Goal: Task Accomplishment & Management: Use online tool/utility

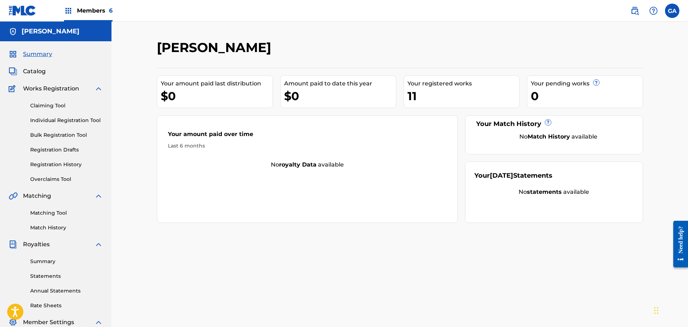
click at [84, 9] on span "Members 6" at bounding box center [95, 10] width 36 height 8
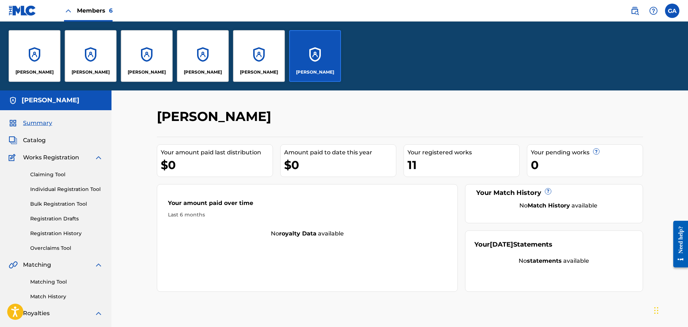
click at [38, 63] on div "Fernando Sierra" at bounding box center [35, 56] width 52 height 52
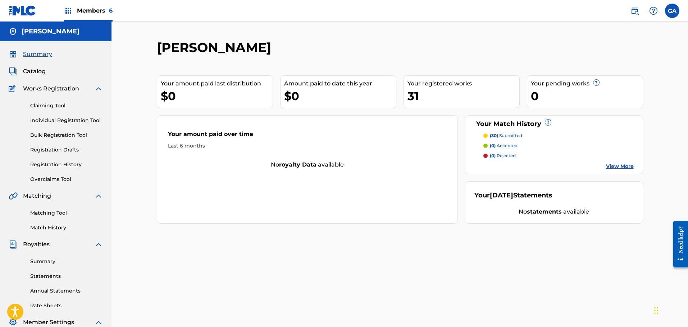
click at [89, 8] on span "Members 6" at bounding box center [95, 10] width 36 height 8
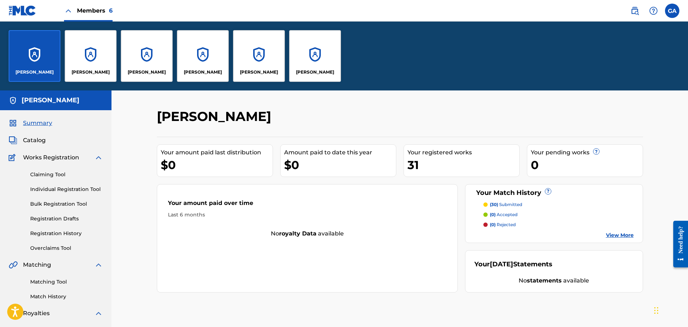
click at [58, 174] on link "Claiming Tool" at bounding box center [66, 175] width 73 height 8
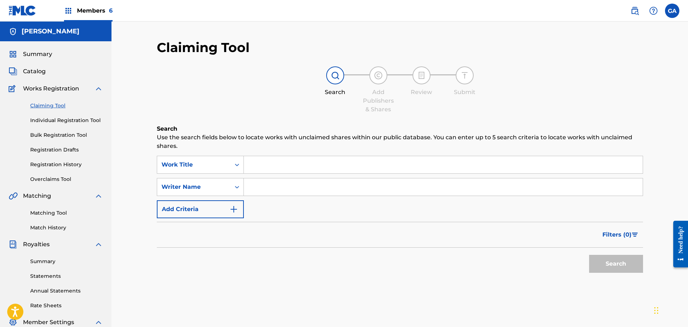
click at [197, 205] on button "Add Criteria" at bounding box center [200, 210] width 87 height 18
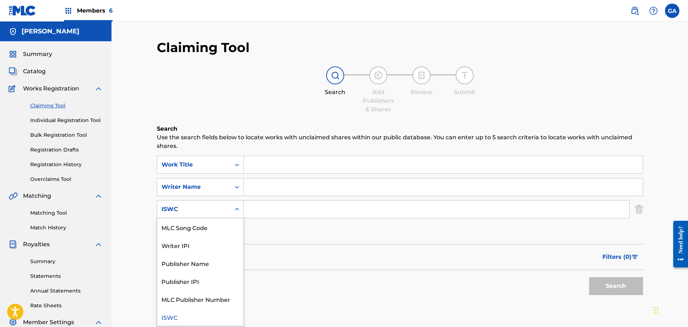
click at [202, 214] on div "ISWC" at bounding box center [193, 210] width 73 height 14
click at [215, 264] on div "Publisher Name" at bounding box center [200, 263] width 86 height 18
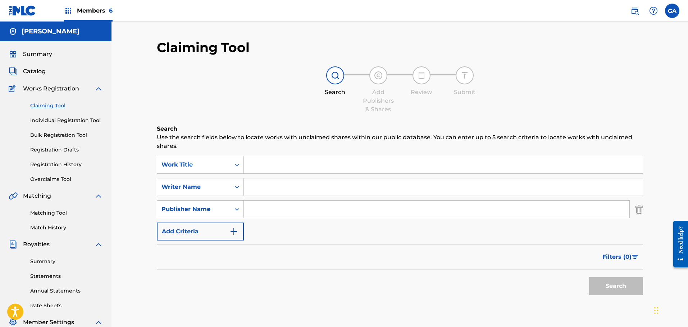
click at [263, 210] on input "Search Form" at bounding box center [436, 209] width 385 height 17
click at [147, 96] on div "Claiming Tool Search Add Publishers & Shares Review Submit Search Use the searc…" at bounding box center [399, 217] width 576 height 390
click at [54, 215] on link "Matching Tool" at bounding box center [66, 214] width 73 height 8
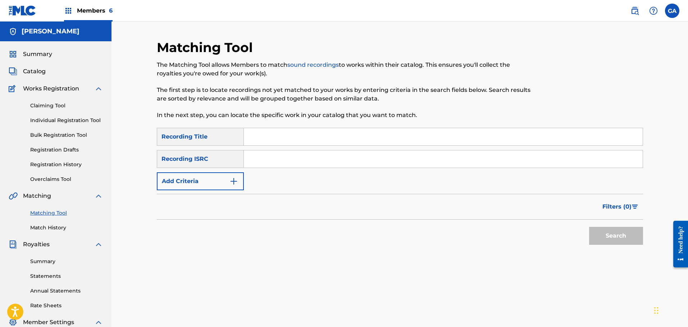
click at [195, 182] on button "Add Criteria" at bounding box center [200, 182] width 87 height 18
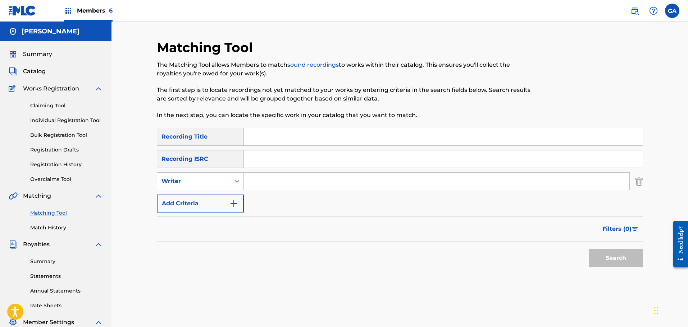
click at [272, 179] on input "Search Form" at bounding box center [436, 181] width 385 height 17
click at [589, 249] on button "Search" at bounding box center [616, 258] width 54 height 18
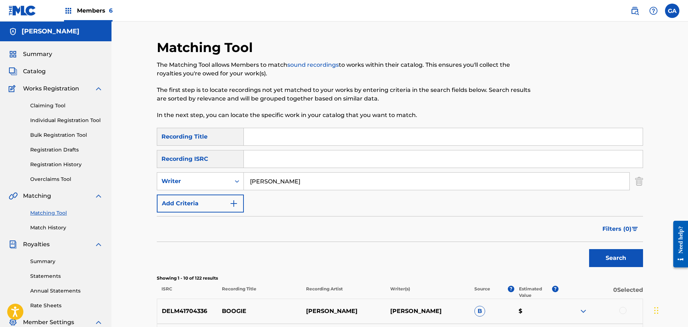
click at [250, 181] on input "villari" at bounding box center [436, 181] width 385 height 17
type input "chris villari"
click at [589, 249] on button "Search" at bounding box center [616, 258] width 54 height 18
click at [223, 204] on button "Add Criteria" at bounding box center [200, 204] width 87 height 18
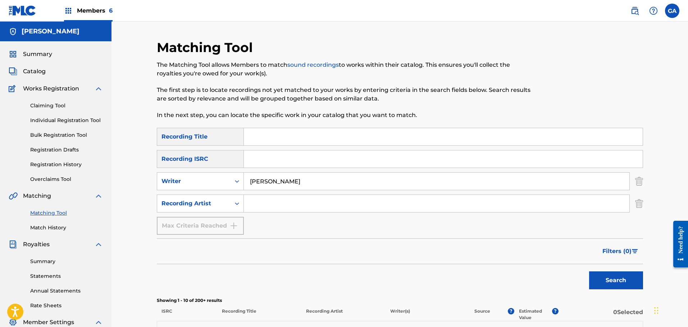
click at [257, 201] on input "Search Form" at bounding box center [436, 203] width 385 height 17
type input "afflitus"
click at [589, 272] on button "Search" at bounding box center [616, 281] width 54 height 18
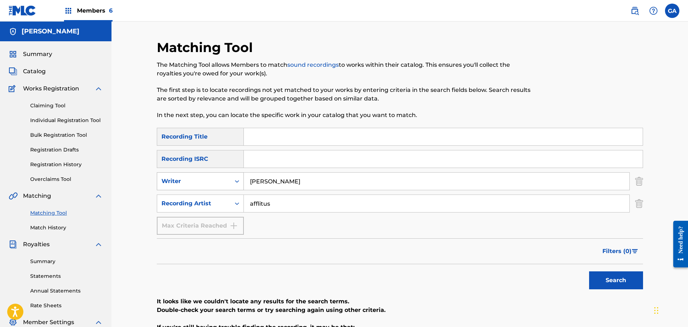
drag, startPoint x: 285, startPoint y: 181, endPoint x: 218, endPoint y: 178, distance: 66.6
click at [218, 178] on div "SearchWithCriteria892f8acf-2689-4cc9-86a1-e5a3a99216b3 Writer chris villari" at bounding box center [400, 182] width 486 height 18
click at [607, 276] on button "Search" at bounding box center [616, 281] width 54 height 18
click at [56, 106] on link "Claiming Tool" at bounding box center [66, 106] width 73 height 8
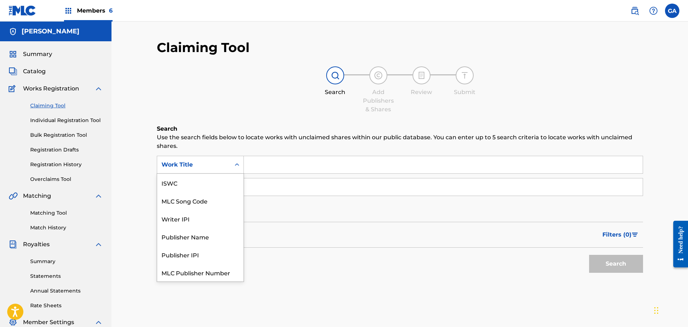
click at [219, 170] on div "Work Title" at bounding box center [193, 165] width 73 height 14
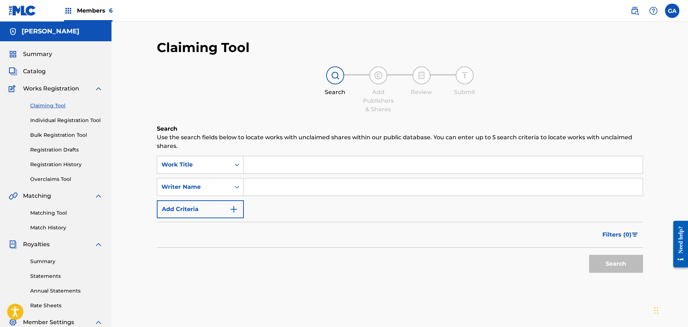
drag, startPoint x: 317, startPoint y: 221, endPoint x: 168, endPoint y: 206, distance: 149.6
click at [311, 221] on form "SearchWithCriteriaa3a52e8f-56d9-4008-af83-858013b2c4da Work Title SearchWithCri…" at bounding box center [400, 216] width 486 height 121
click at [189, 208] on button "Add Criteria" at bounding box center [200, 210] width 87 height 18
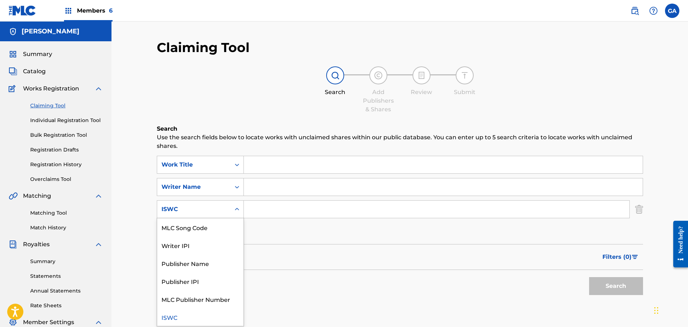
click at [198, 208] on div "ISWC" at bounding box center [193, 209] width 65 height 9
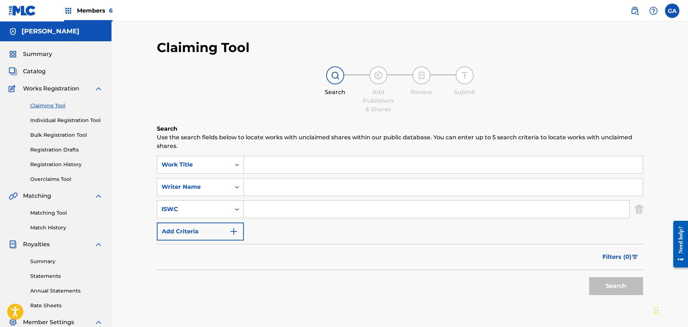
click at [258, 243] on form "SearchWithCriteriaa3a52e8f-56d9-4008-af83-858013b2c4da Work Title SearchWithCri…" at bounding box center [400, 227] width 486 height 143
click at [640, 208] on img "Search Form" at bounding box center [639, 210] width 8 height 18
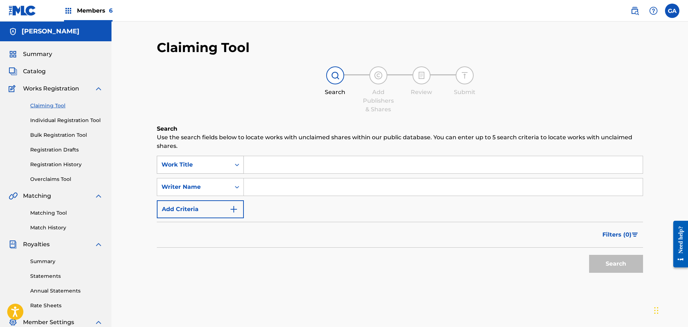
click at [214, 166] on div "Work Title" at bounding box center [193, 165] width 65 height 9
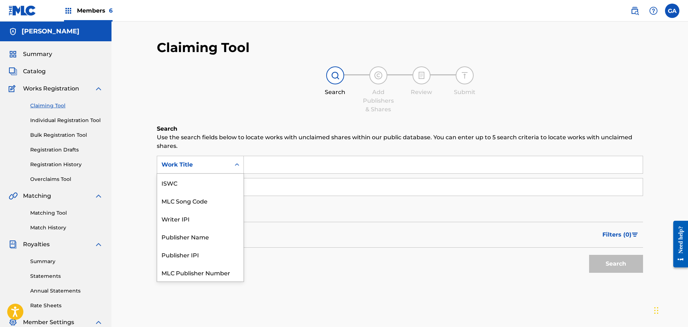
scroll to position [18, 0]
click at [284, 184] on input "Search Form" at bounding box center [443, 187] width 399 height 17
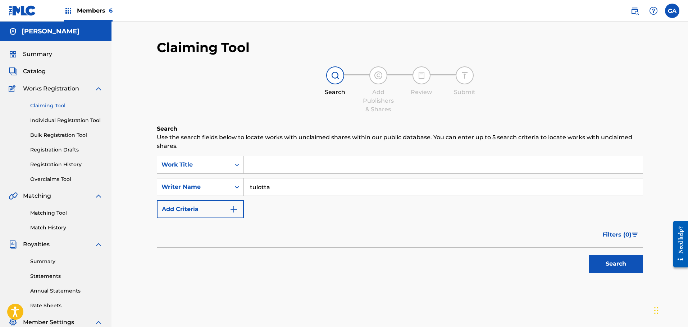
type input "tulotta"
click at [589, 255] on button "Search" at bounding box center [616, 264] width 54 height 18
click at [36, 52] on span "Summary" at bounding box center [37, 54] width 29 height 9
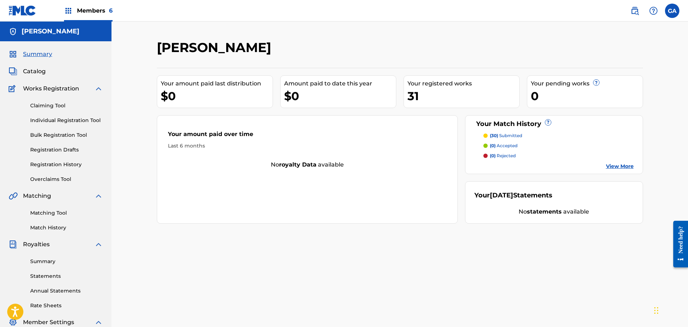
click at [52, 105] on link "Claiming Tool" at bounding box center [66, 106] width 73 height 8
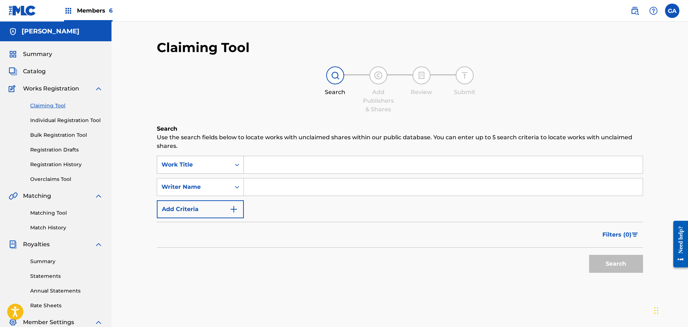
click at [212, 166] on div "Work Title" at bounding box center [193, 165] width 65 height 9
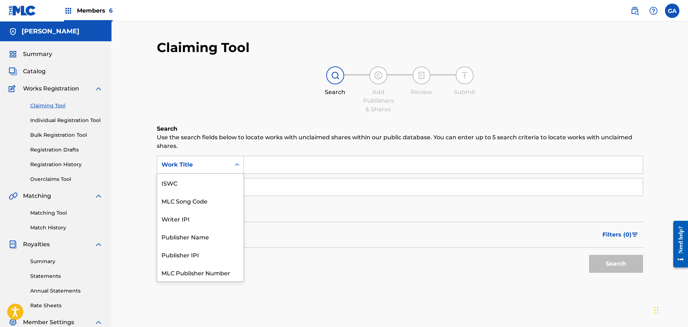
scroll to position [18, 0]
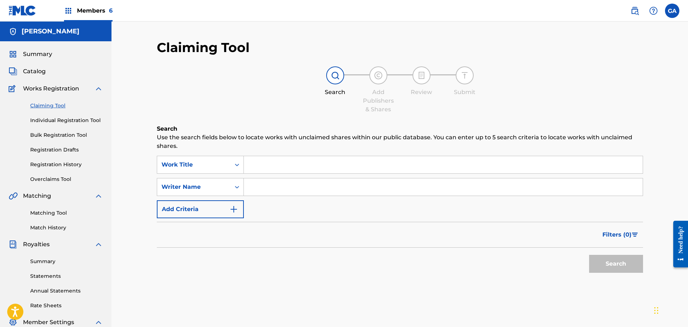
click at [212, 166] on div "Work Title" at bounding box center [193, 165] width 65 height 9
click at [264, 185] on input "Search Form" at bounding box center [443, 187] width 399 height 17
type input "thomas tulotta"
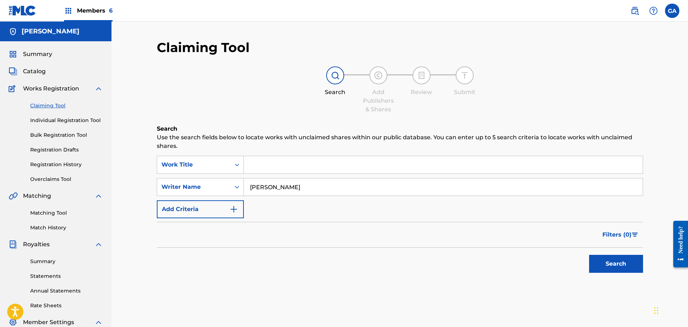
click at [589, 255] on button "Search" at bounding box center [616, 264] width 54 height 18
click at [226, 211] on button "Add Criteria" at bounding box center [200, 210] width 87 height 18
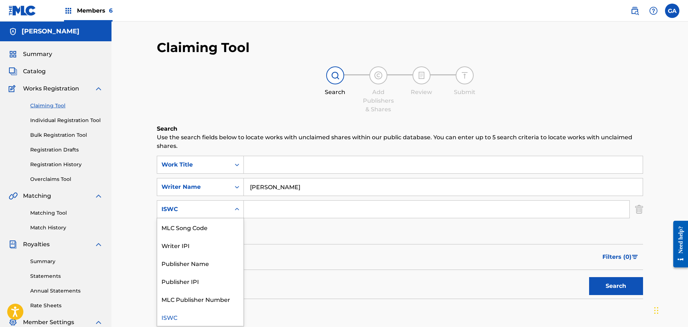
click at [204, 211] on div "ISWC" at bounding box center [193, 209] width 65 height 9
click at [156, 123] on div "Claiming Tool Search Add Publishers & Shares Review Submit Search Use the searc…" at bounding box center [399, 226] width 503 height 372
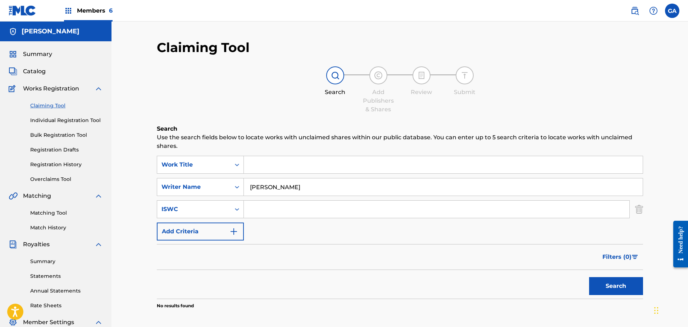
click at [60, 207] on div "Matching Tool Match History" at bounding box center [56, 216] width 94 height 31
click at [59, 212] on link "Matching Tool" at bounding box center [66, 214] width 73 height 8
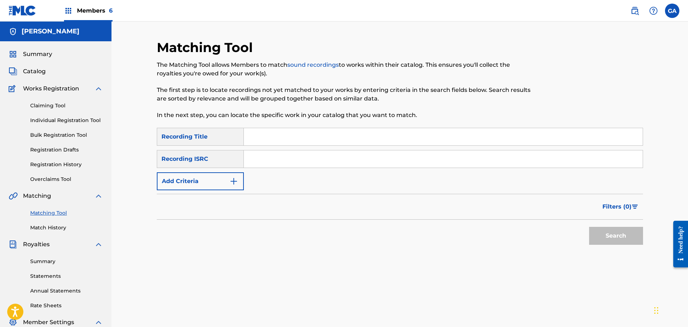
click at [201, 183] on button "Add Criteria" at bounding box center [200, 182] width 87 height 18
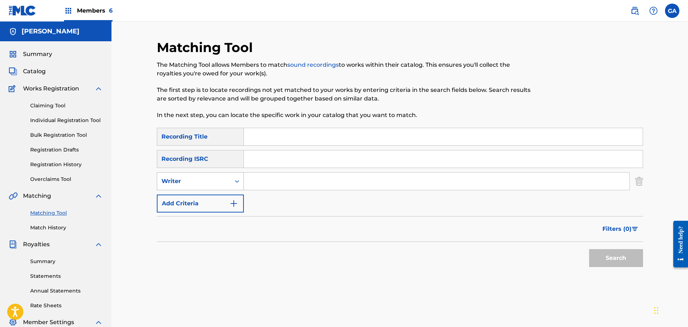
click at [203, 183] on div "Writer" at bounding box center [193, 181] width 65 height 9
click at [202, 202] on div "Recording Artist" at bounding box center [200, 199] width 86 height 18
click at [253, 179] on input "Search Form" at bounding box center [436, 181] width 385 height 17
type input "metal jacket"
click at [589, 249] on button "Search" at bounding box center [616, 258] width 54 height 18
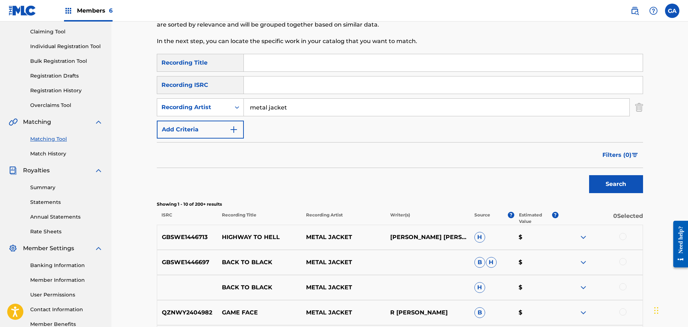
scroll to position [72, 0]
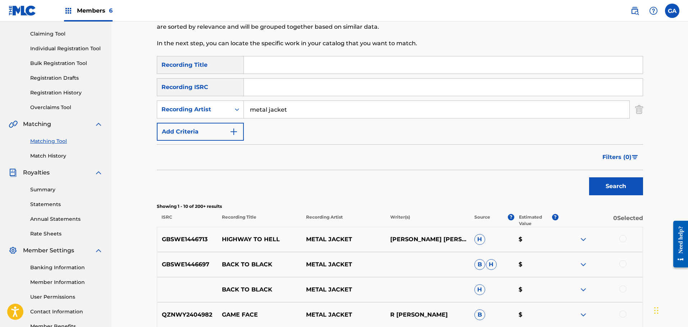
click at [426, 244] on p "[PERSON_NAME] [PERSON_NAME];[PERSON_NAME] [PERSON_NAME];[PERSON_NAME] [PERSON_N…" at bounding box center [427, 239] width 84 height 9
click at [411, 239] on p "[PERSON_NAME] [PERSON_NAME];[PERSON_NAME] [PERSON_NAME];[PERSON_NAME] [PERSON_N…" at bounding box center [427, 239] width 84 height 9
click at [212, 239] on p "GBSWE1446713" at bounding box center [187, 239] width 60 height 9
click at [585, 241] on img at bounding box center [583, 239] width 9 height 9
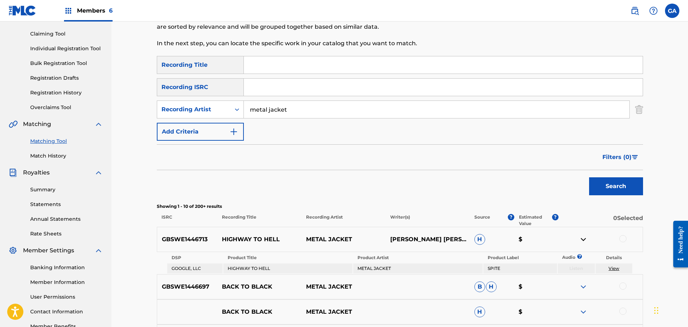
scroll to position [216, 0]
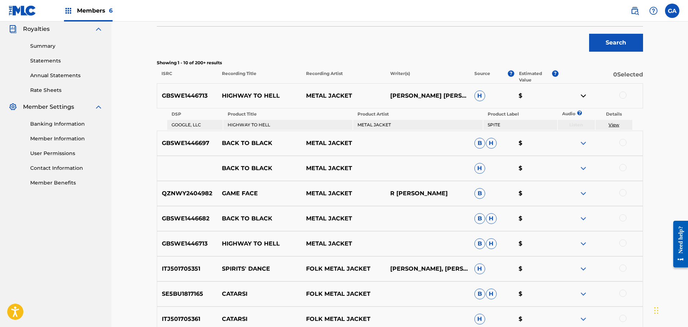
click at [611, 124] on link "View" at bounding box center [613, 124] width 11 height 5
click at [333, 148] on div "GBSWE1446697 BACK TO BLACK METAL JACKET B H $" at bounding box center [400, 143] width 486 height 25
click at [581, 143] on img at bounding box center [583, 143] width 9 height 9
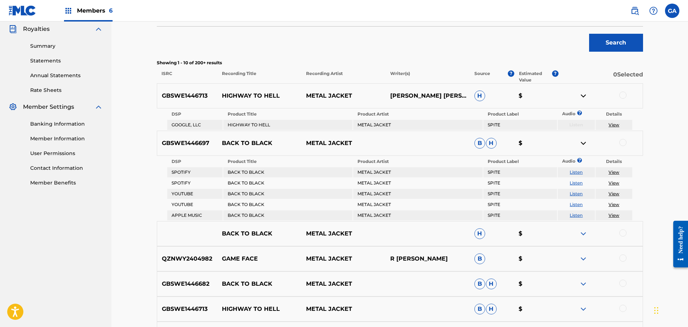
click at [612, 171] on link "View" at bounding box center [613, 172] width 11 height 5
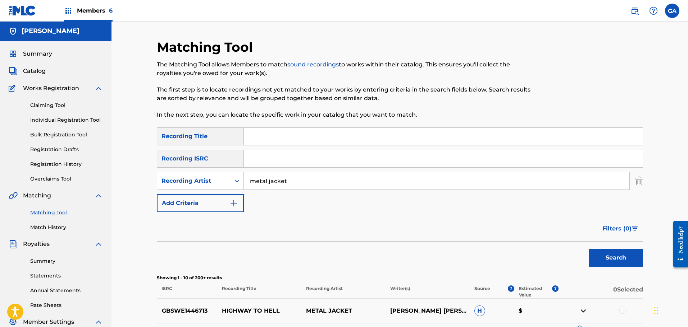
scroll to position [0, 0]
click at [45, 59] on div "Summary Catalog Works Registration Claiming Tool Individual Registration Tool B…" at bounding box center [55, 226] width 111 height 370
click at [45, 58] on span "Summary" at bounding box center [37, 54] width 29 height 9
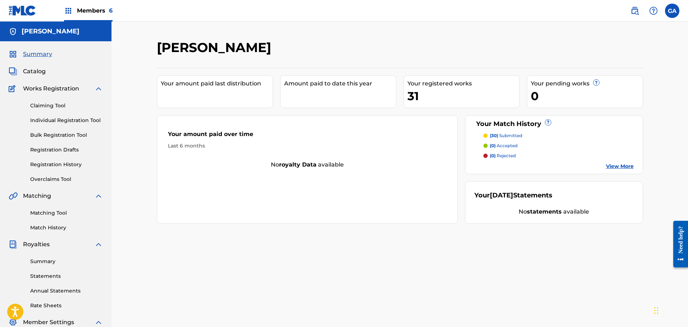
click at [54, 106] on link "Claiming Tool" at bounding box center [66, 106] width 73 height 8
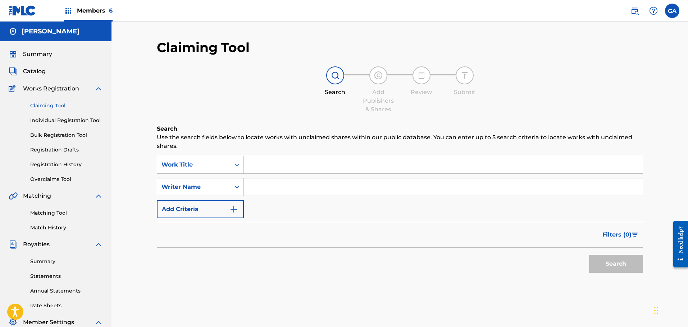
click at [278, 186] on input "Search Form" at bounding box center [443, 187] width 399 height 17
click at [589, 255] on button "Search" at bounding box center [616, 264] width 54 height 18
click at [250, 188] on input "tulotta" at bounding box center [443, 187] width 399 height 17
type input "thomas tulotta"
click at [589, 255] on button "Search" at bounding box center [616, 264] width 54 height 18
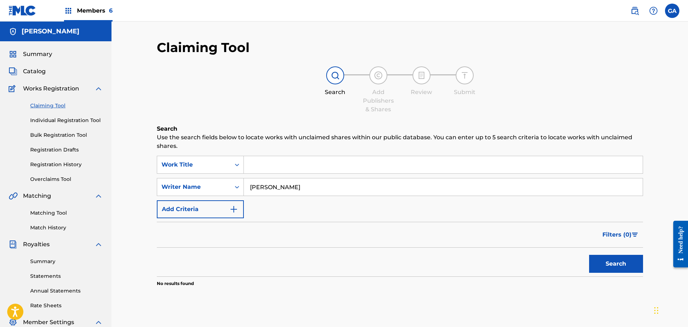
click at [46, 58] on span "Summary" at bounding box center [37, 54] width 29 height 9
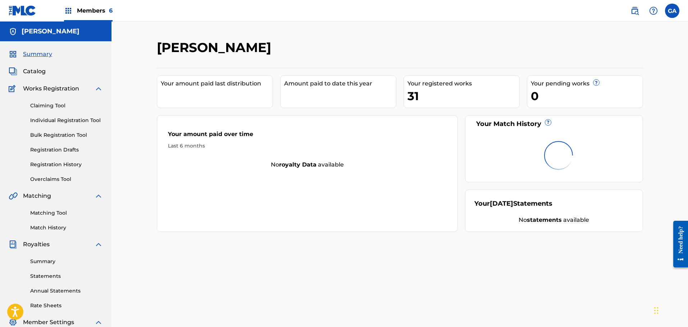
click at [42, 107] on link "Claiming Tool" at bounding box center [66, 106] width 73 height 8
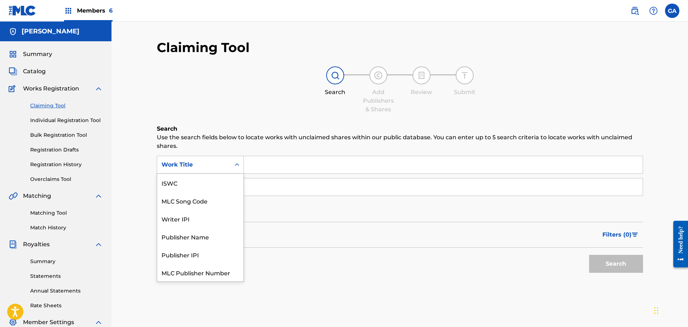
click at [225, 166] on div "Work Title" at bounding box center [193, 165] width 65 height 9
click at [213, 196] on div "Writer IPI" at bounding box center [200, 201] width 86 height 18
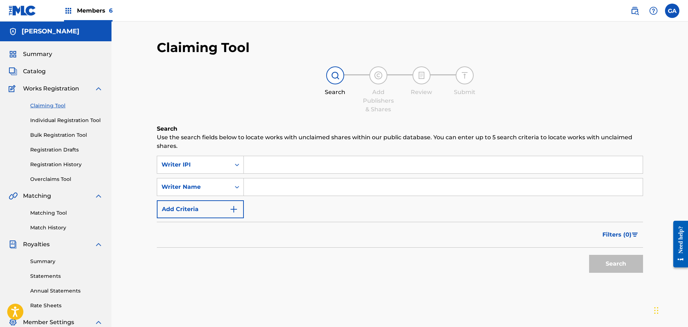
click at [273, 166] on input "Search Form" at bounding box center [443, 164] width 399 height 17
click at [589, 255] on button "Search" at bounding box center [616, 264] width 54 height 18
type input "00519671530"
click at [589, 255] on button "Search" at bounding box center [616, 264] width 54 height 18
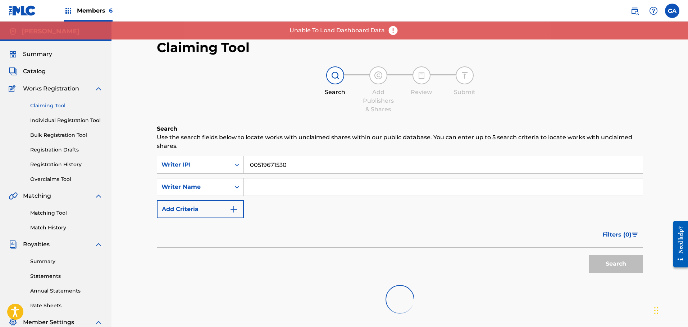
click at [279, 166] on input "00519671530" at bounding box center [443, 164] width 399 height 17
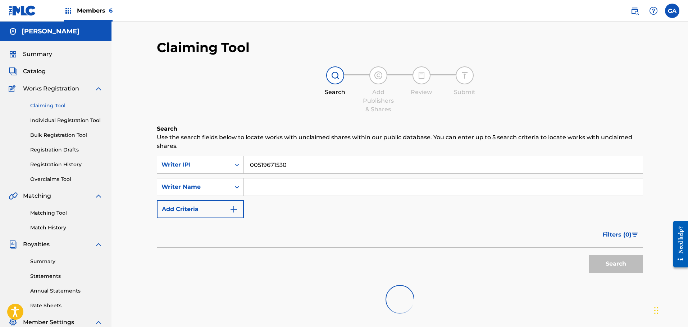
click at [98, 12] on span "Members 6" at bounding box center [95, 10] width 36 height 8
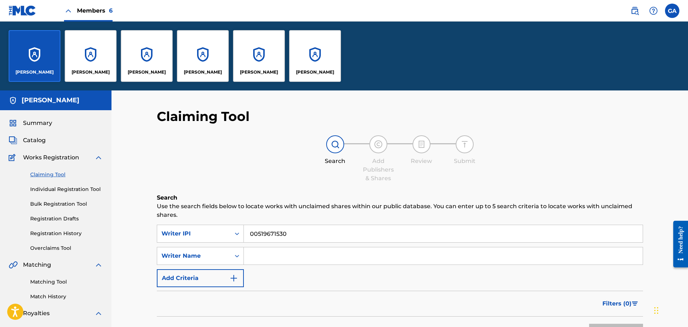
click at [107, 59] on div "Gary Agis" at bounding box center [91, 56] width 52 height 52
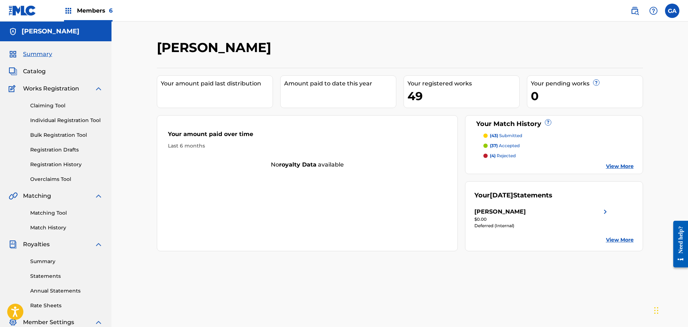
click at [54, 109] on link "Claiming Tool" at bounding box center [66, 106] width 73 height 8
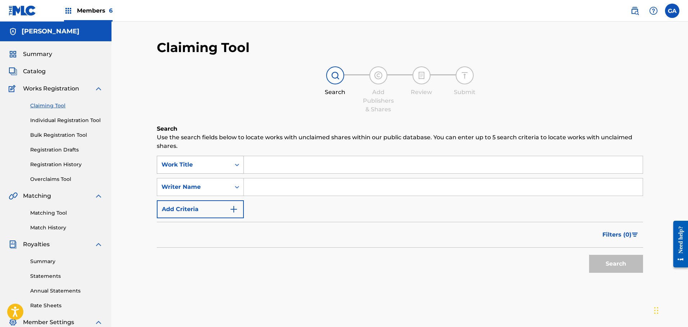
click at [198, 162] on div "Work Title" at bounding box center [193, 165] width 65 height 9
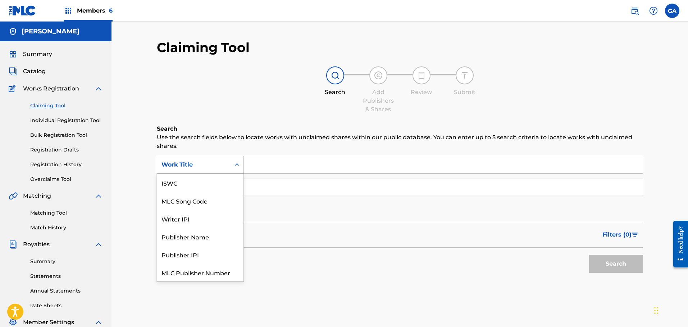
scroll to position [18, 0]
click at [192, 204] on div "Writer IPI" at bounding box center [200, 201] width 86 height 18
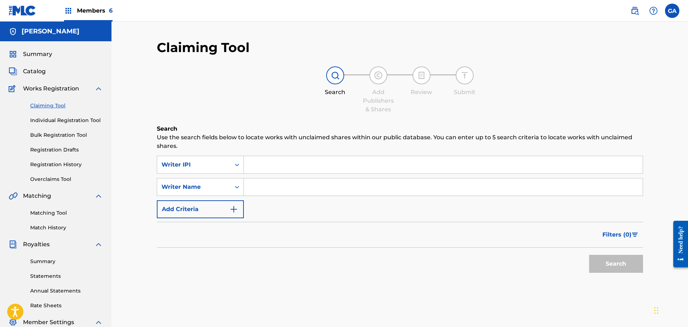
click at [267, 166] on input "Search Form" at bounding box center [443, 164] width 399 height 17
paste input "00519671530"
type input "00519671530"
click at [589, 255] on button "Search" at bounding box center [616, 264] width 54 height 18
click at [35, 35] on h5 "Gary Agis" at bounding box center [51, 31] width 58 height 8
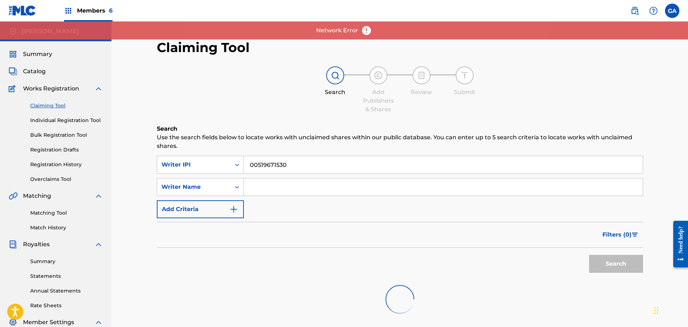
click at [30, 54] on span "Summary" at bounding box center [37, 54] width 29 height 9
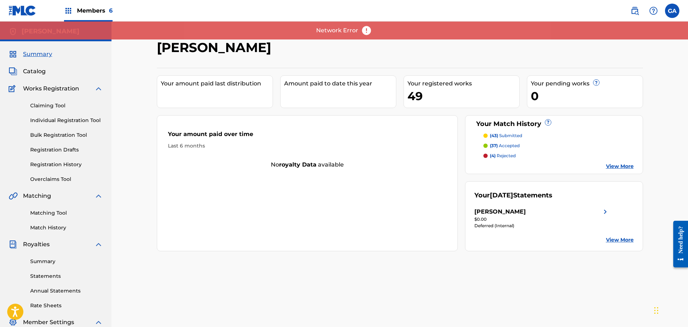
click at [26, 55] on span "Summary" at bounding box center [37, 54] width 29 height 9
click at [96, 10] on span "Members 6" at bounding box center [95, 10] width 36 height 8
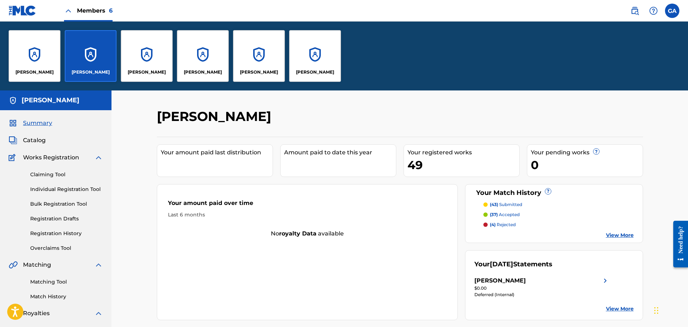
click at [40, 101] on h5 "Gary Agis" at bounding box center [51, 100] width 58 height 8
click at [40, 10] on div "Members 6" at bounding box center [61, 10] width 104 height 21
click at [20, 12] on img at bounding box center [23, 10] width 28 height 10
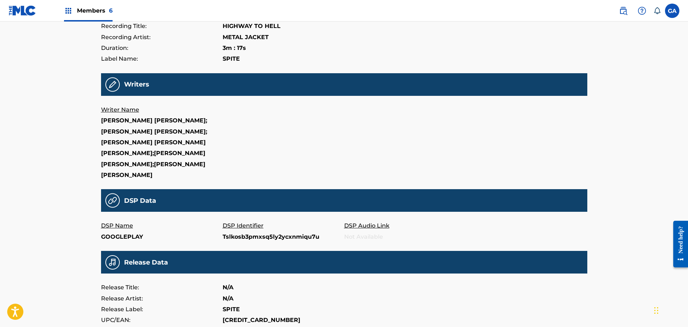
scroll to position [8, 0]
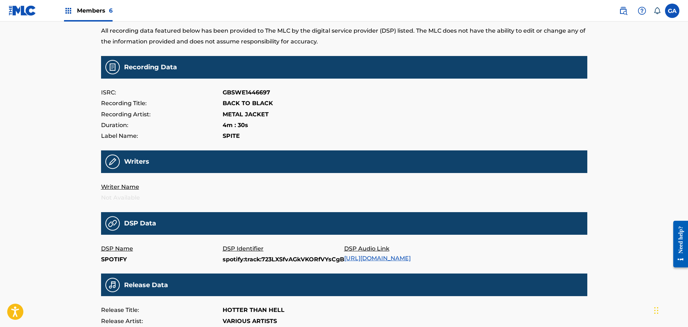
scroll to position [179, 0]
